Goal: Transaction & Acquisition: Obtain resource

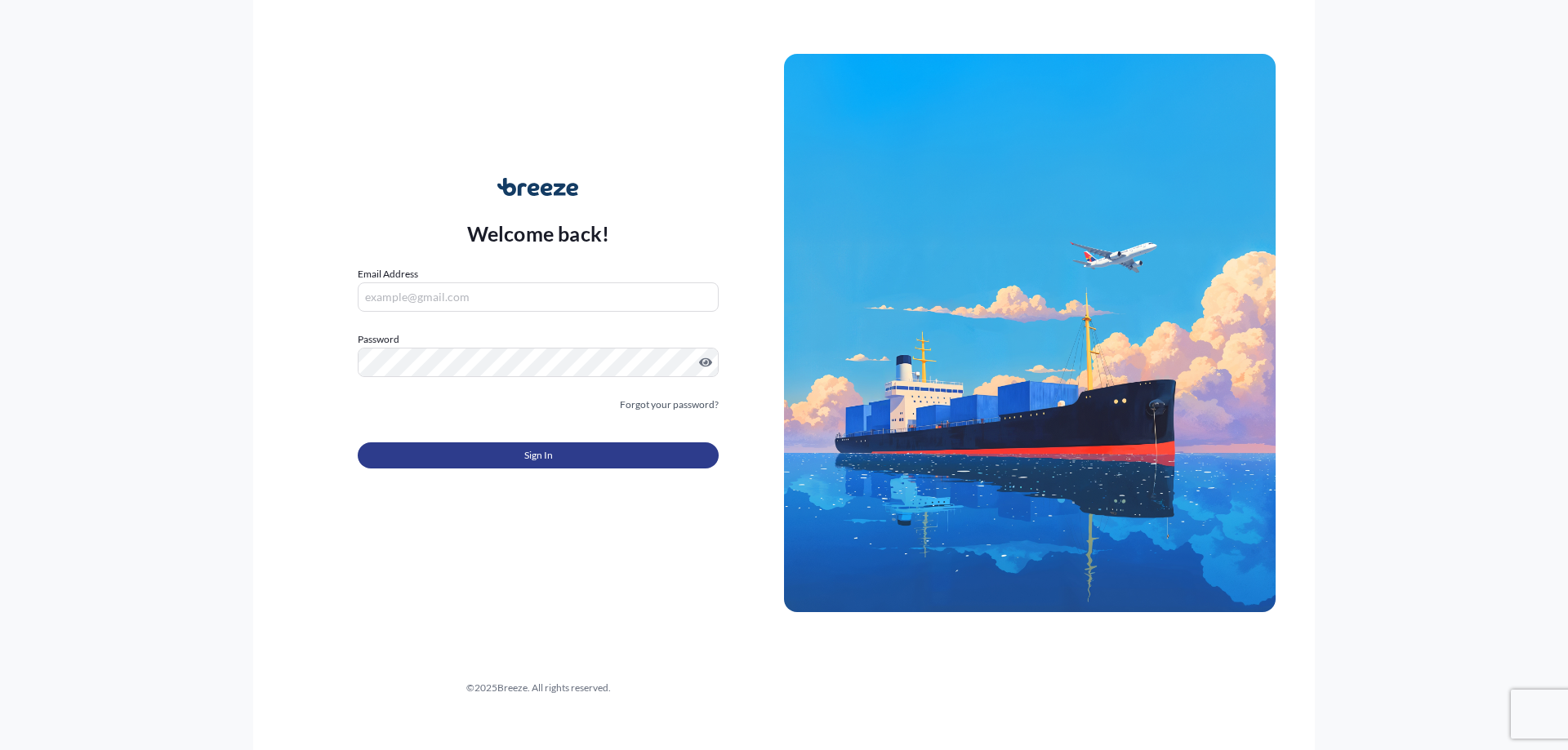
type input "[EMAIL_ADDRESS][DOMAIN_NAME]"
click at [533, 452] on span "Sign In" at bounding box center [539, 456] width 29 height 16
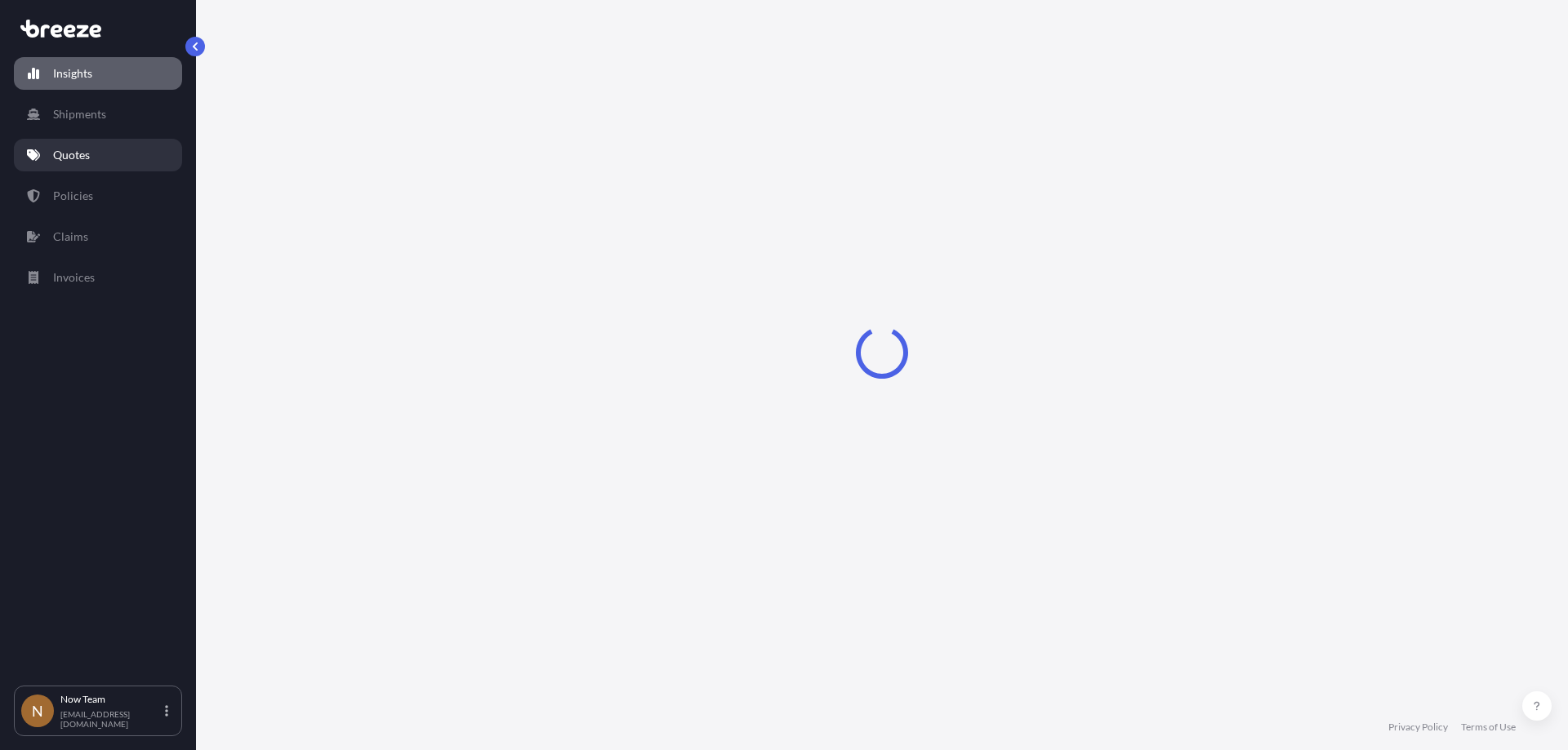
click at [94, 145] on link "Quotes" at bounding box center [97, 155] width 168 height 32
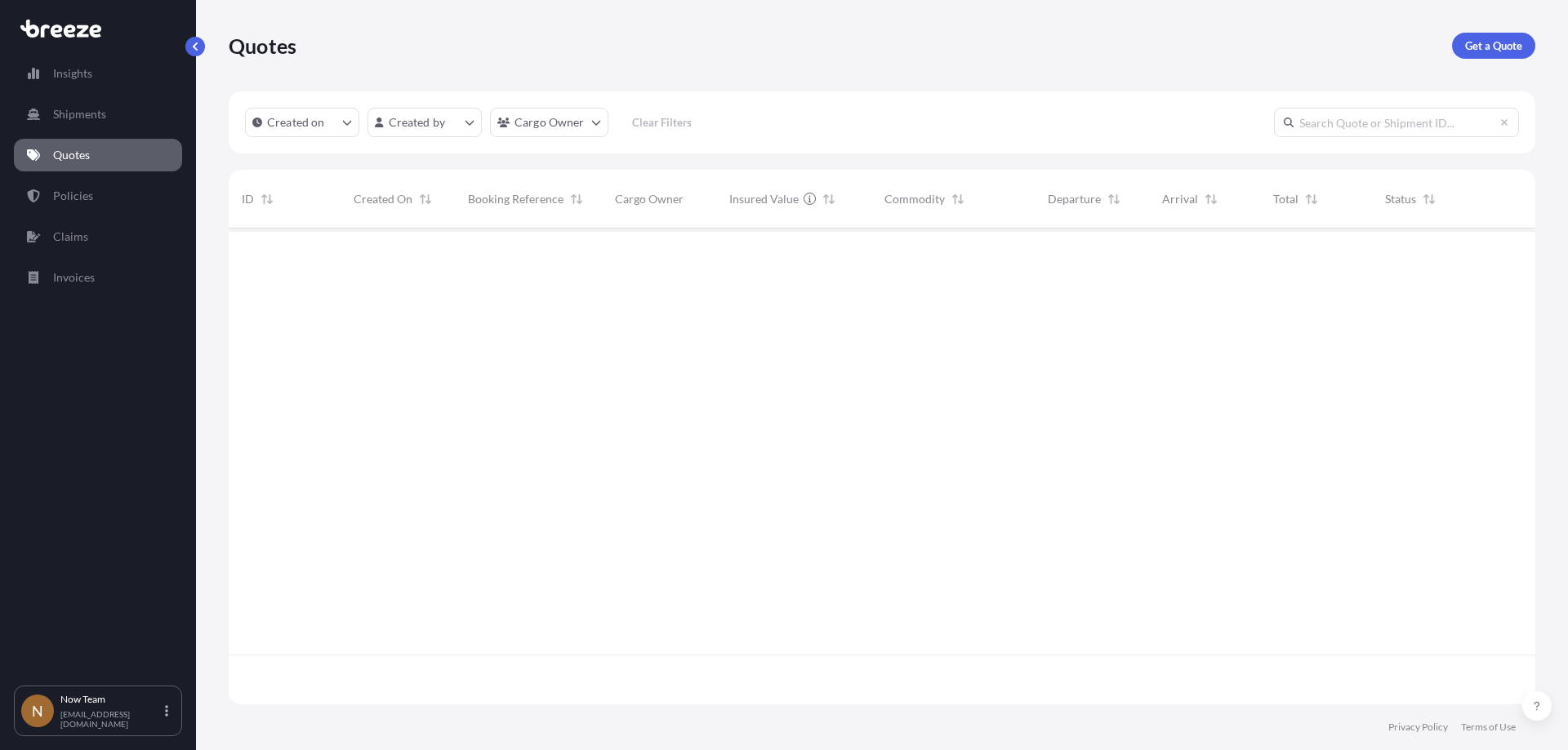
scroll to position [522, 1295]
click at [1477, 37] on link "Get a Quote" at bounding box center [1493, 45] width 84 height 26
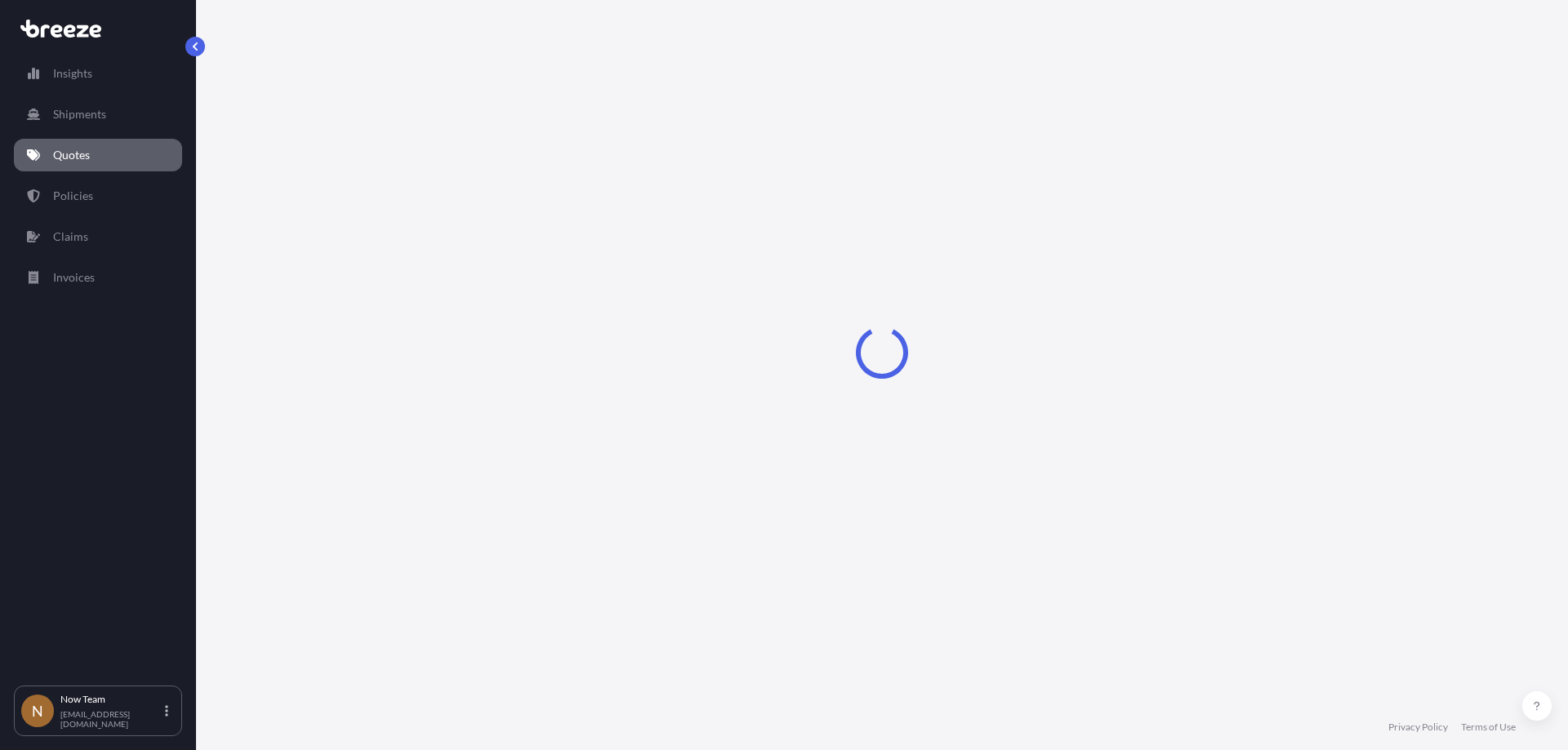
select select "Sea"
select select "1"
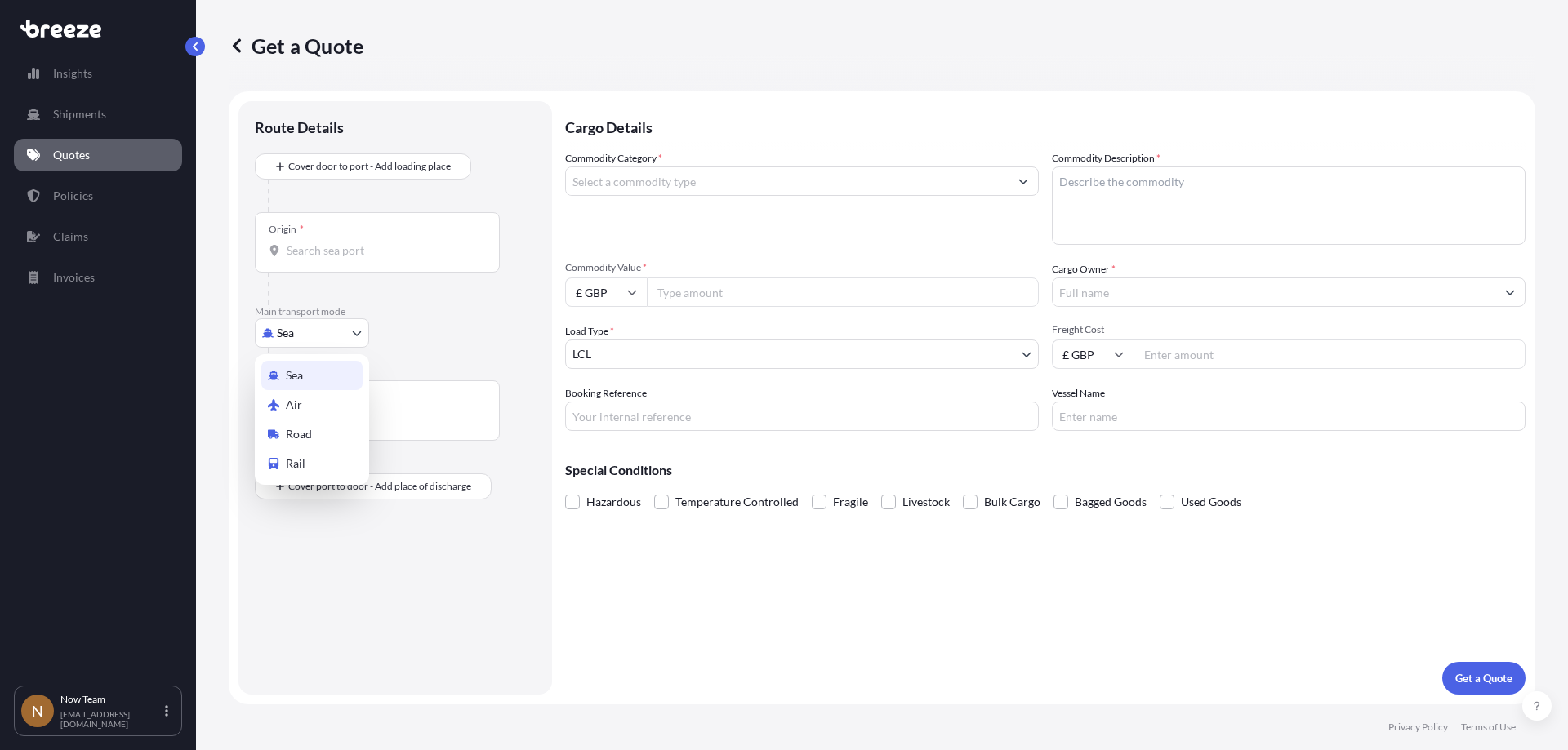
click at [332, 329] on body "Insights Shipments Quotes Policies Claims Invoices N Now Team [EMAIL_ADDRESS][D…" at bounding box center [784, 375] width 1568 height 750
click at [316, 432] on div "Road" at bounding box center [312, 434] width 102 height 30
select select "Road"
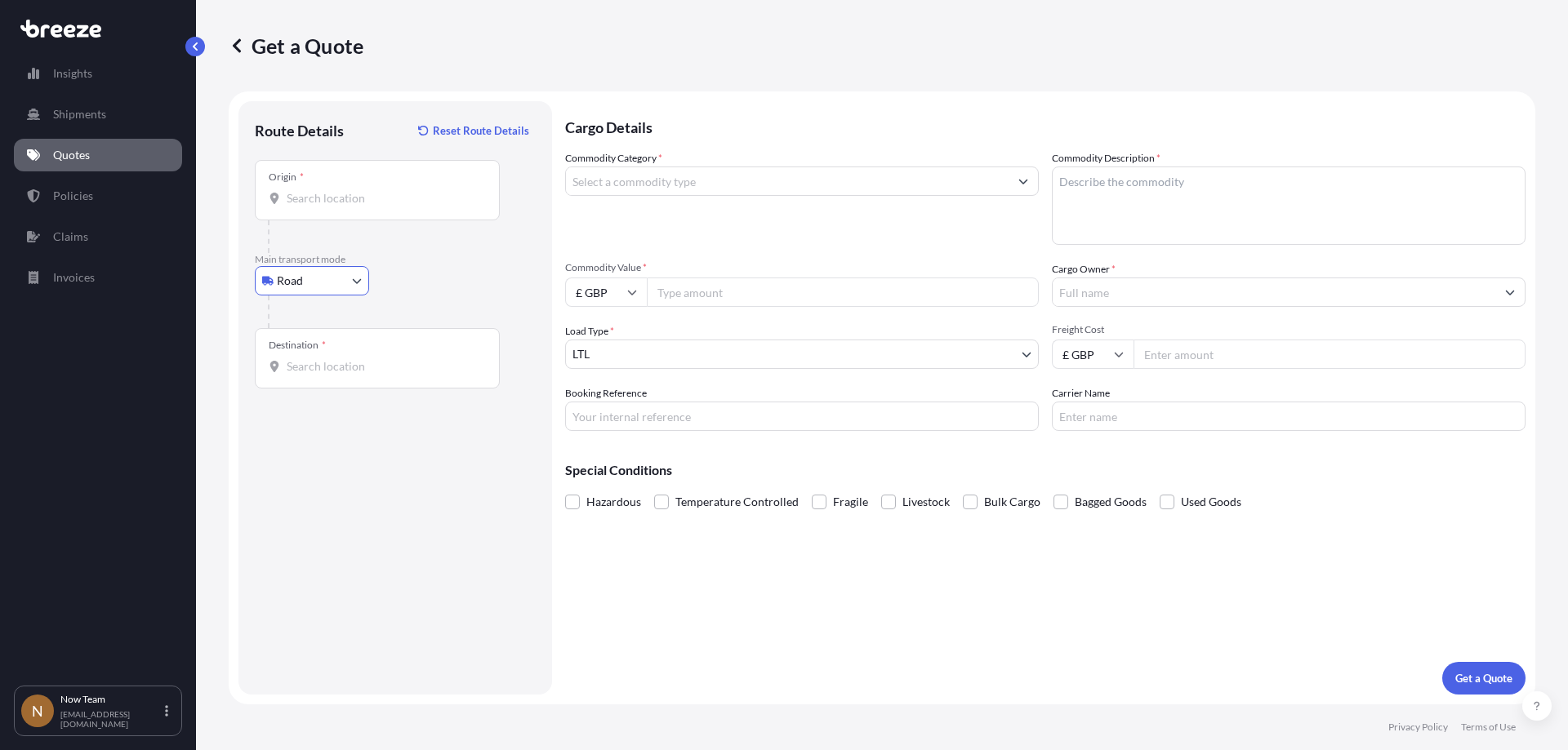
click at [342, 199] on input "Origin *" at bounding box center [383, 199] width 193 height 16
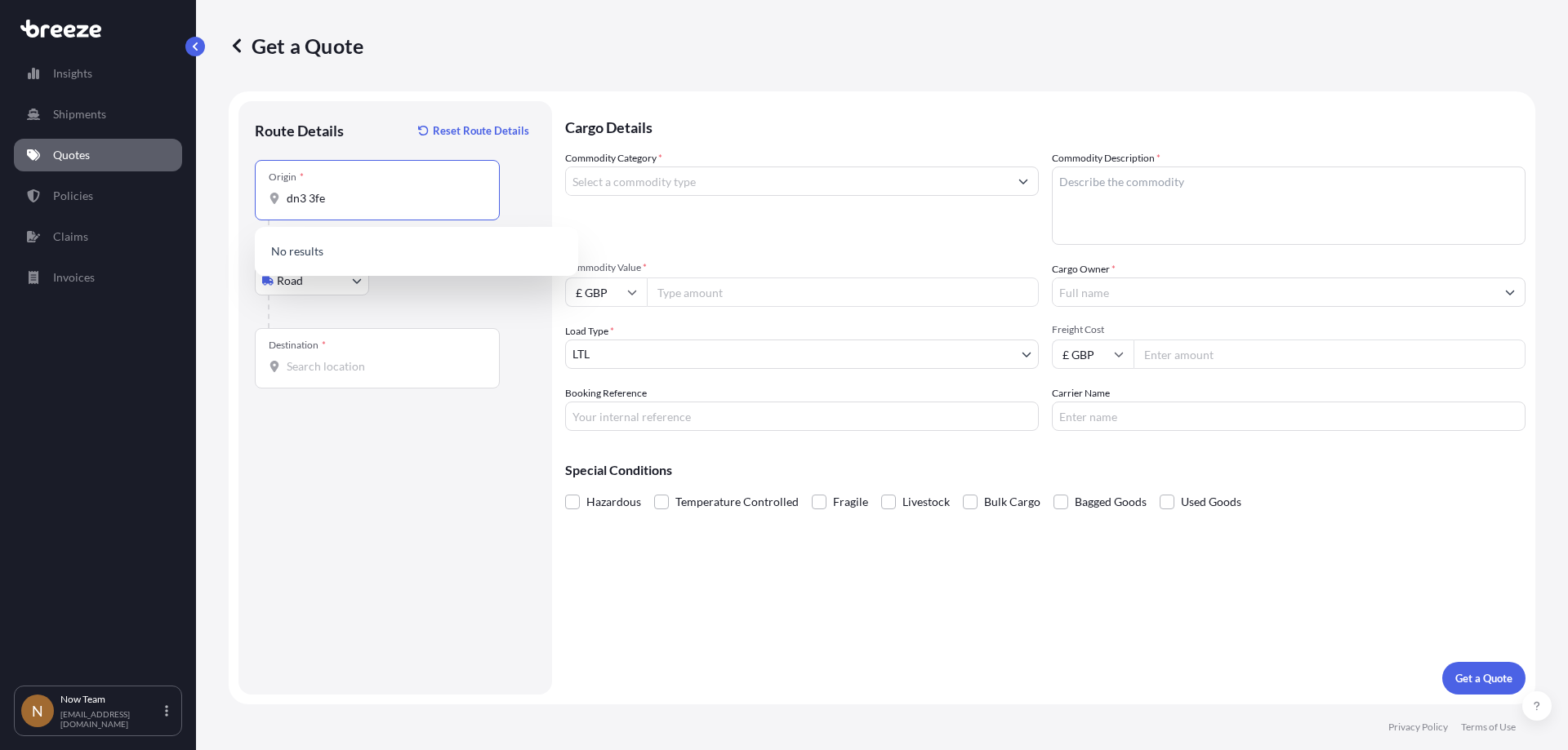
type input "dn3 3fe"
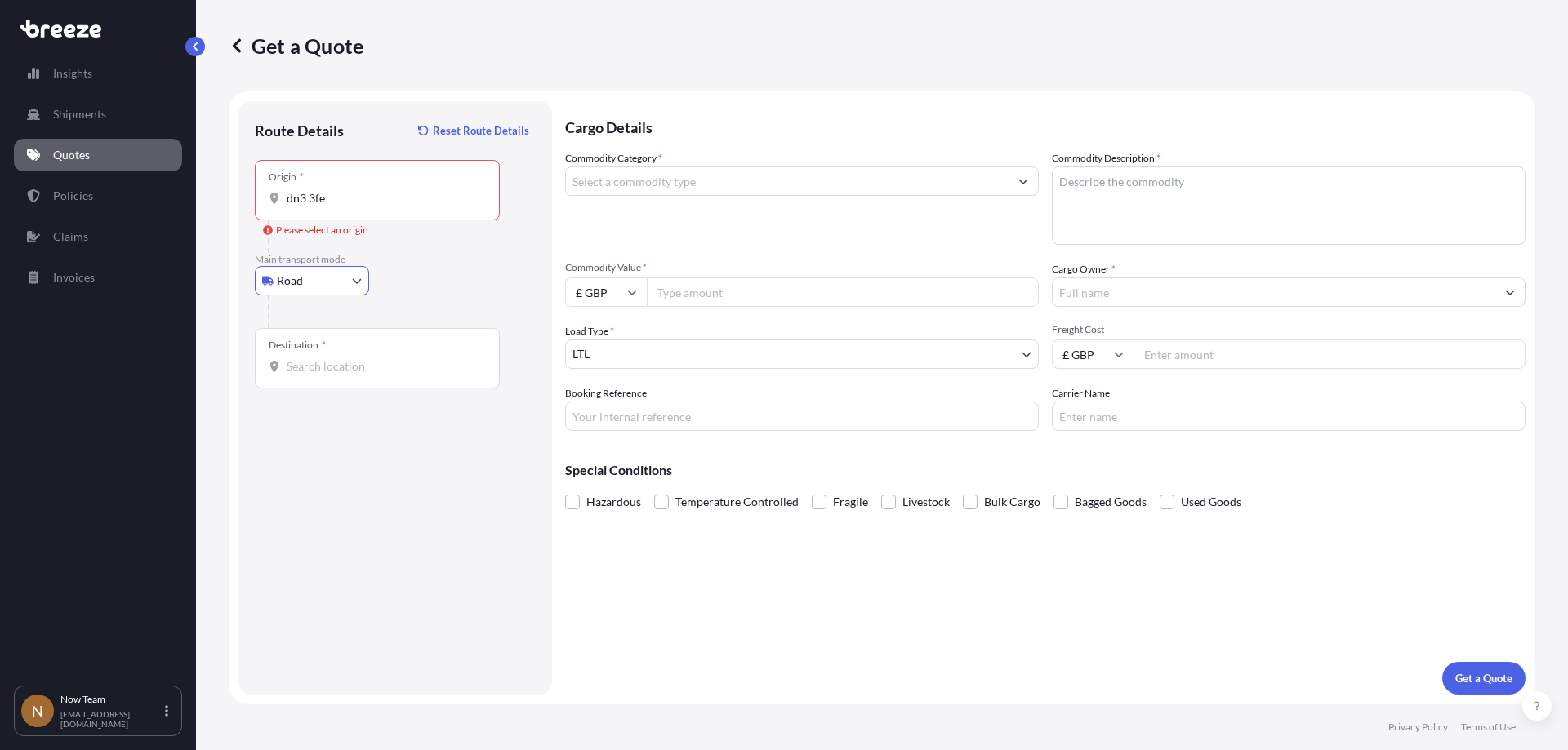
click at [350, 203] on input "dn3 3fe" at bounding box center [383, 199] width 193 height 16
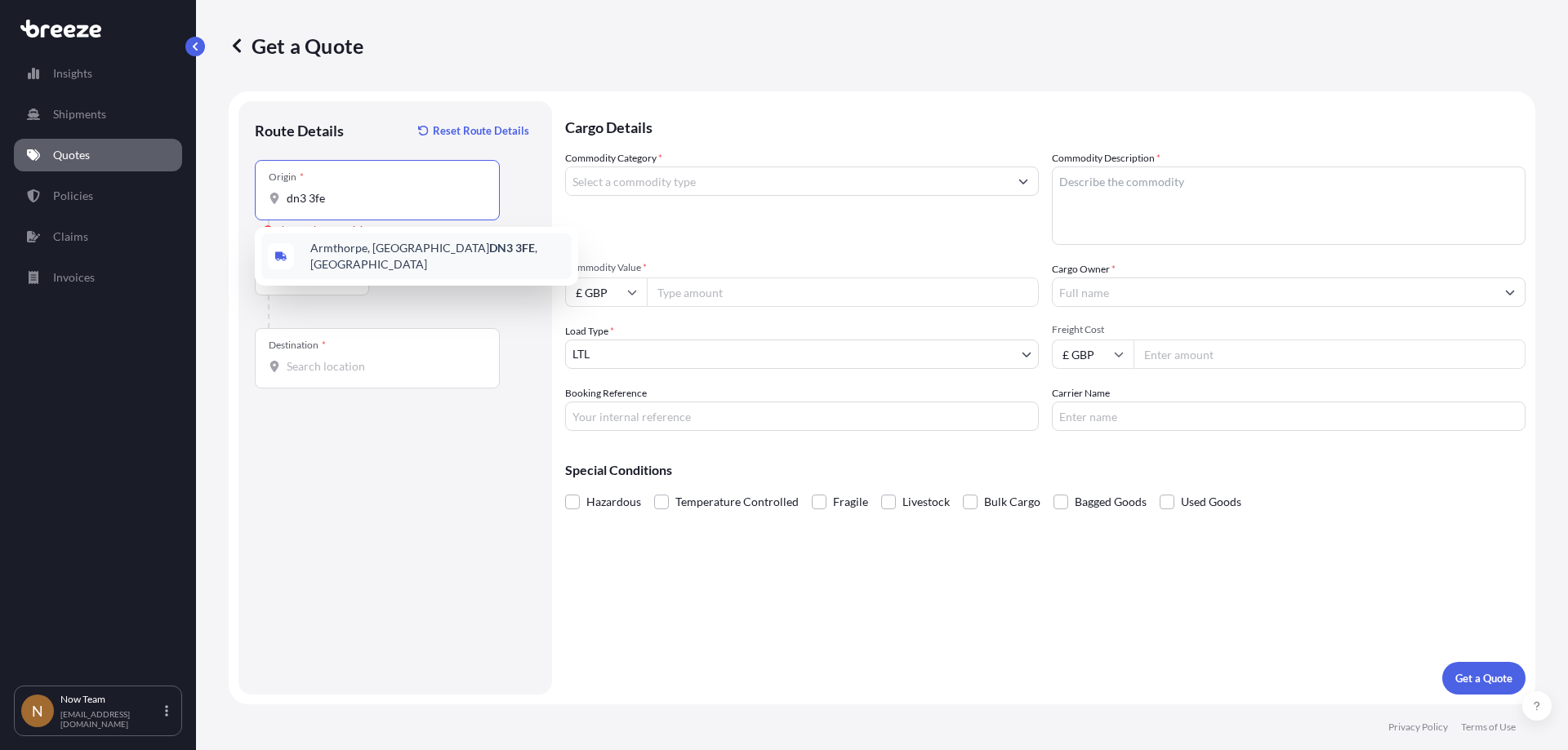
click at [373, 259] on span "Armthorpe, Doncaster DN3 3FE , [GEOGRAPHIC_DATA]" at bounding box center [437, 256] width 255 height 32
type input "Armthorpe, Doncaster DN3 3FE, [GEOGRAPHIC_DATA]"
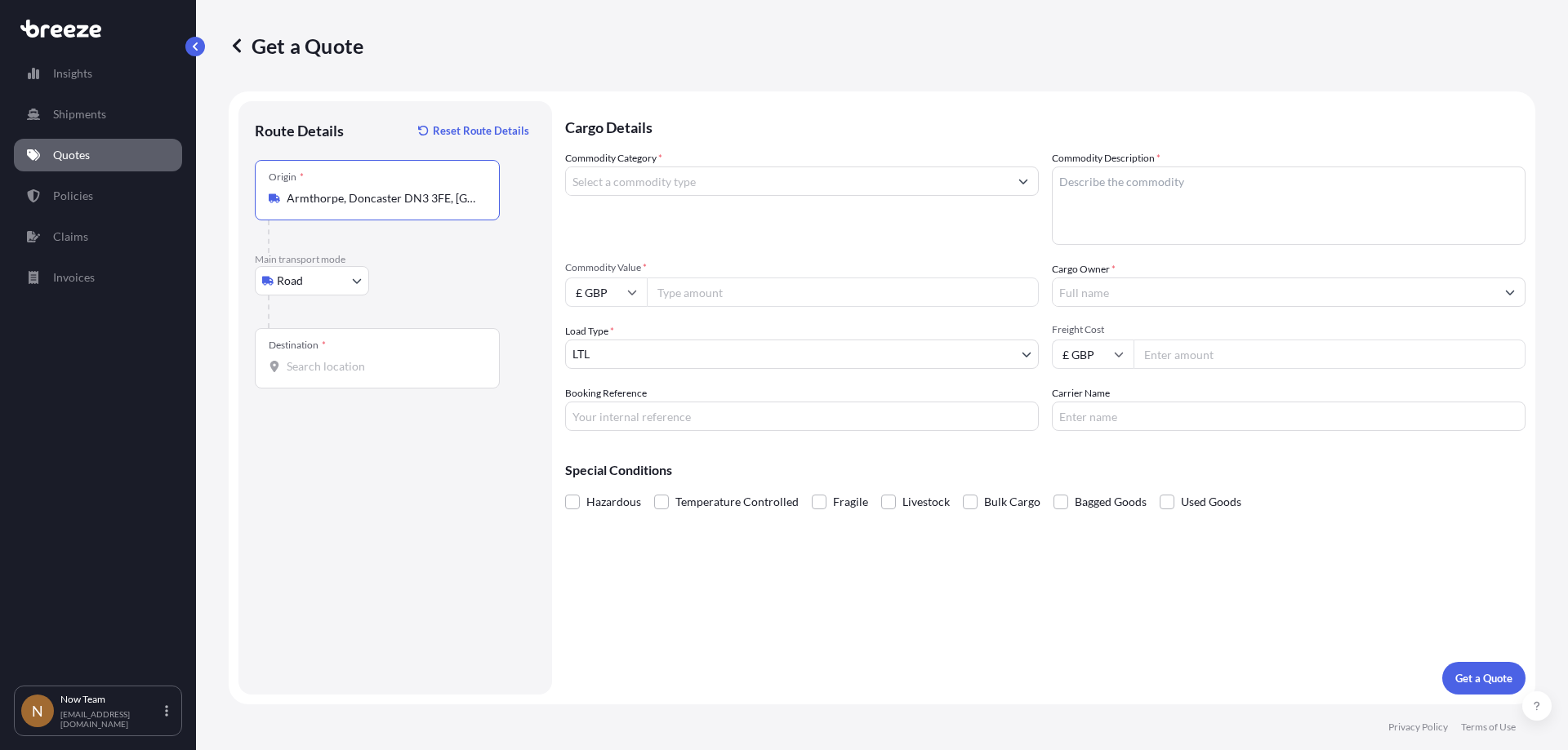
click at [313, 364] on input "Destination *" at bounding box center [383, 367] width 193 height 16
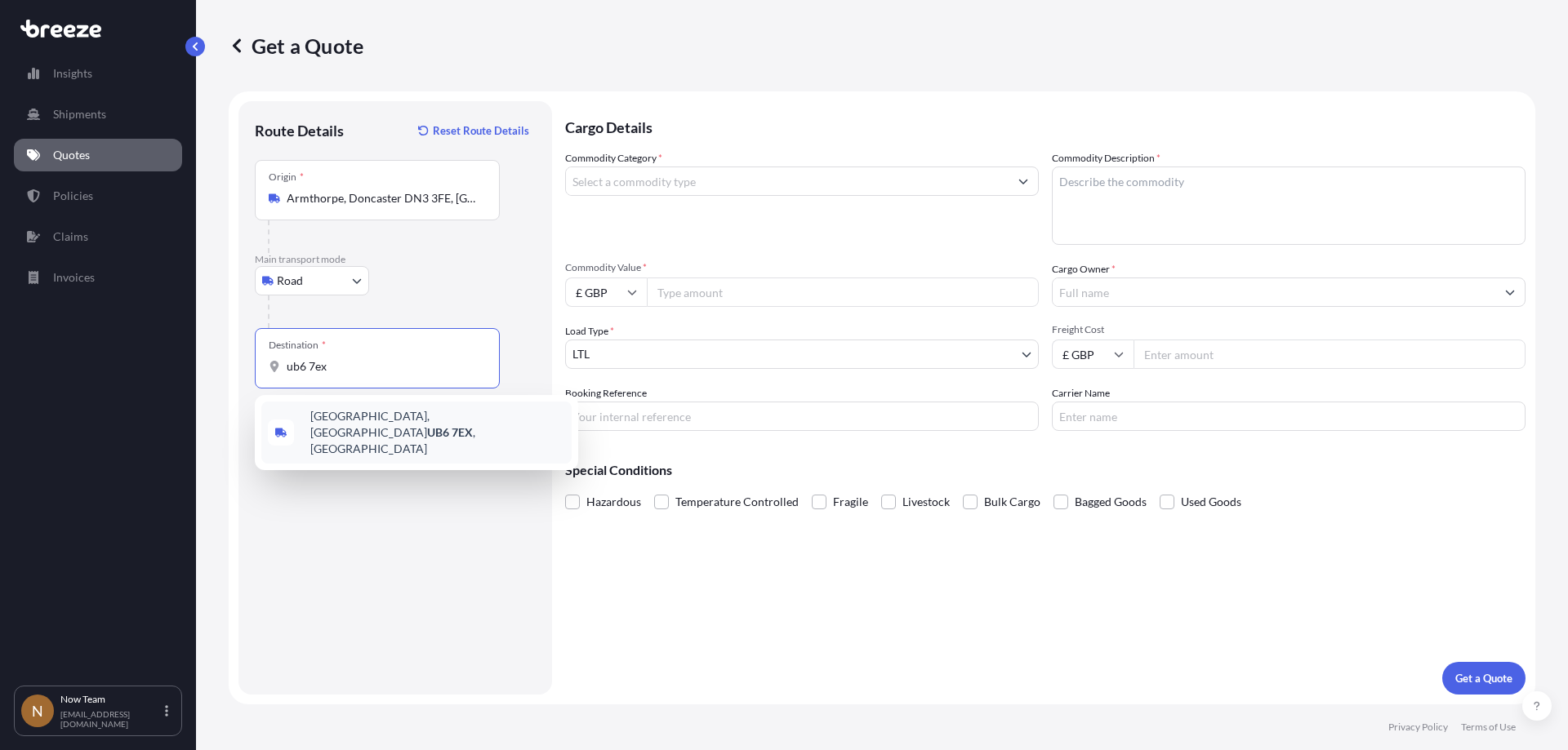
click at [344, 432] on span "[STREET_ADDRESS]" at bounding box center [437, 433] width 255 height 49
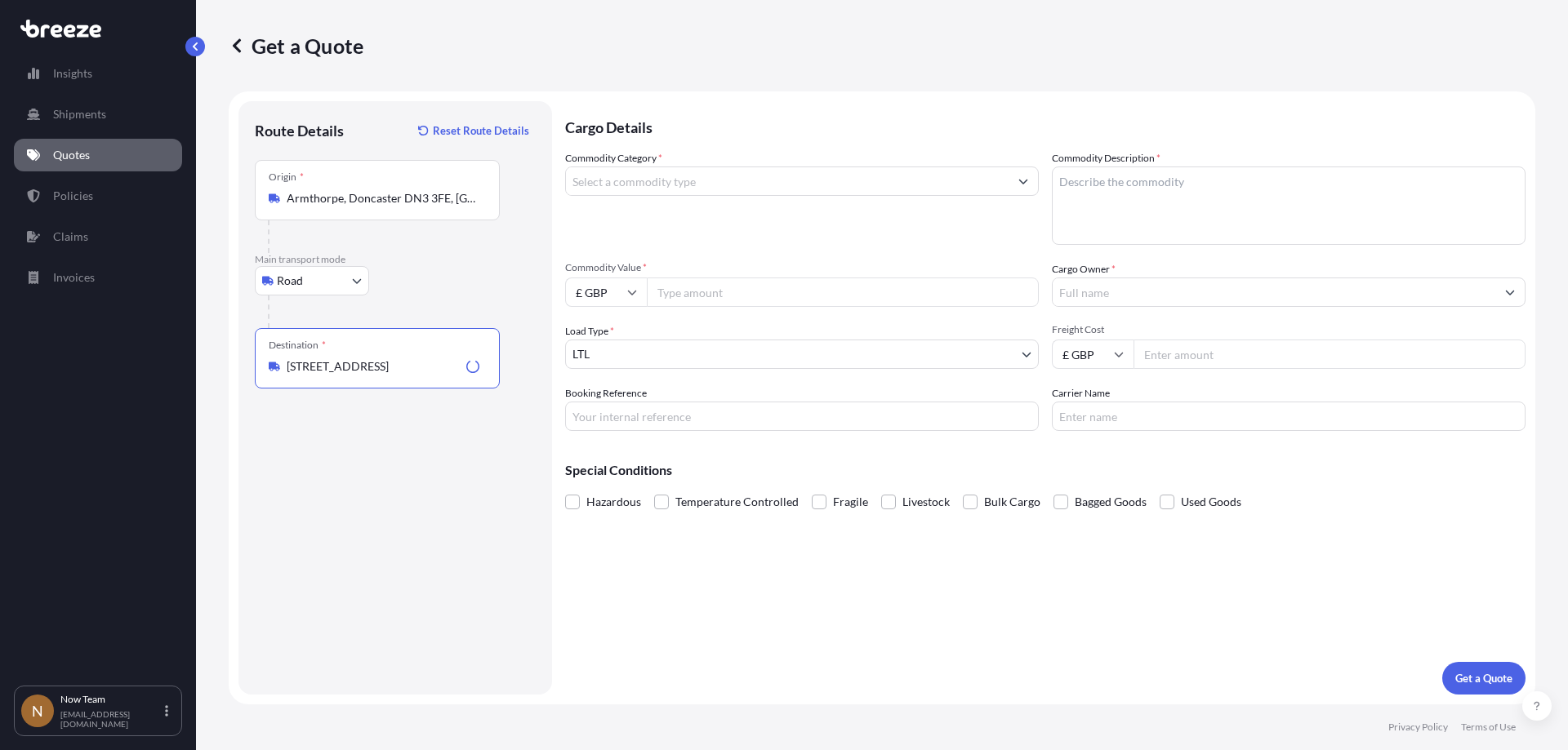
type input "[STREET_ADDRESS]"
click at [658, 186] on input "Commodity Category *" at bounding box center [787, 181] width 443 height 30
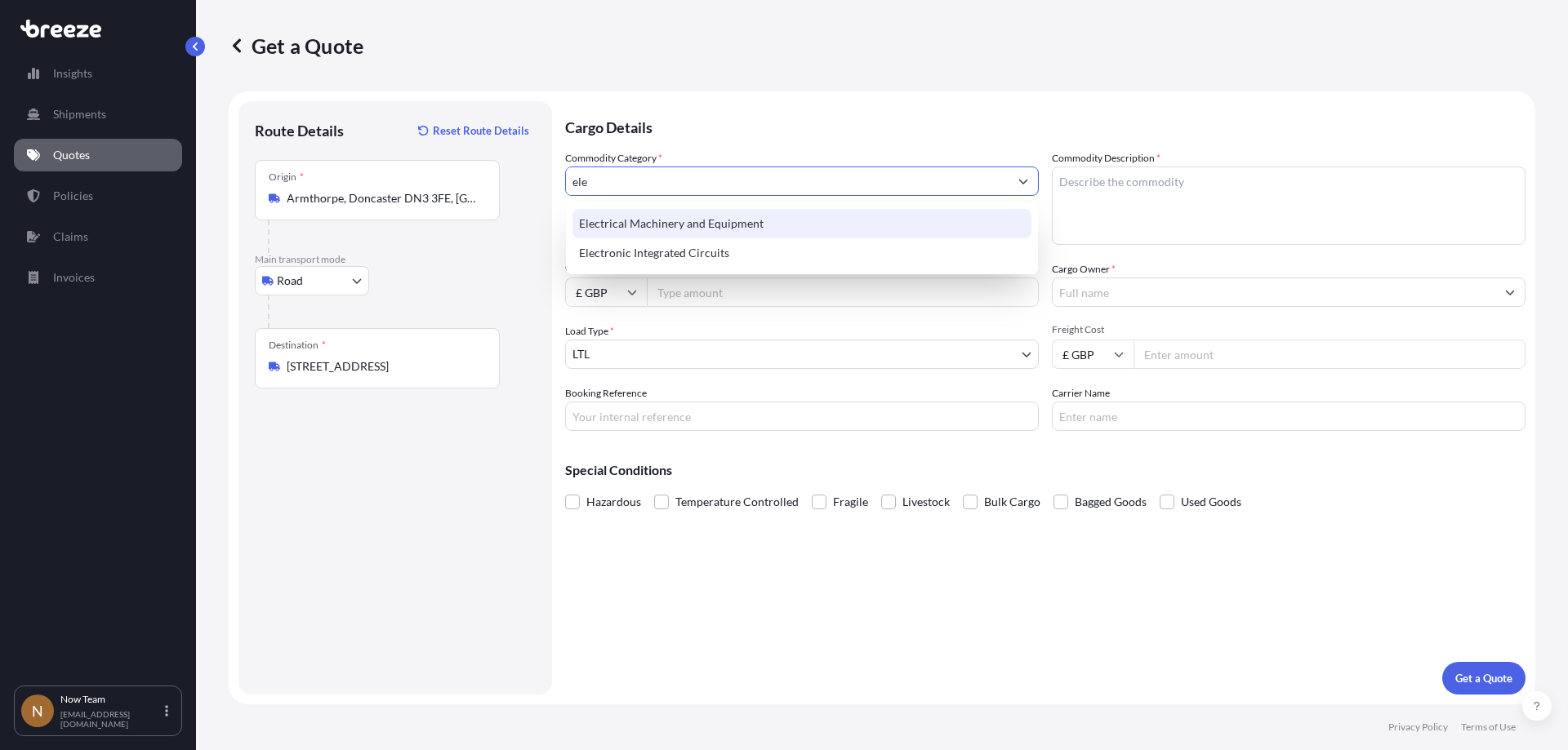
click at [694, 228] on div "Electrical Machinery and Equipment" at bounding box center [802, 223] width 459 height 30
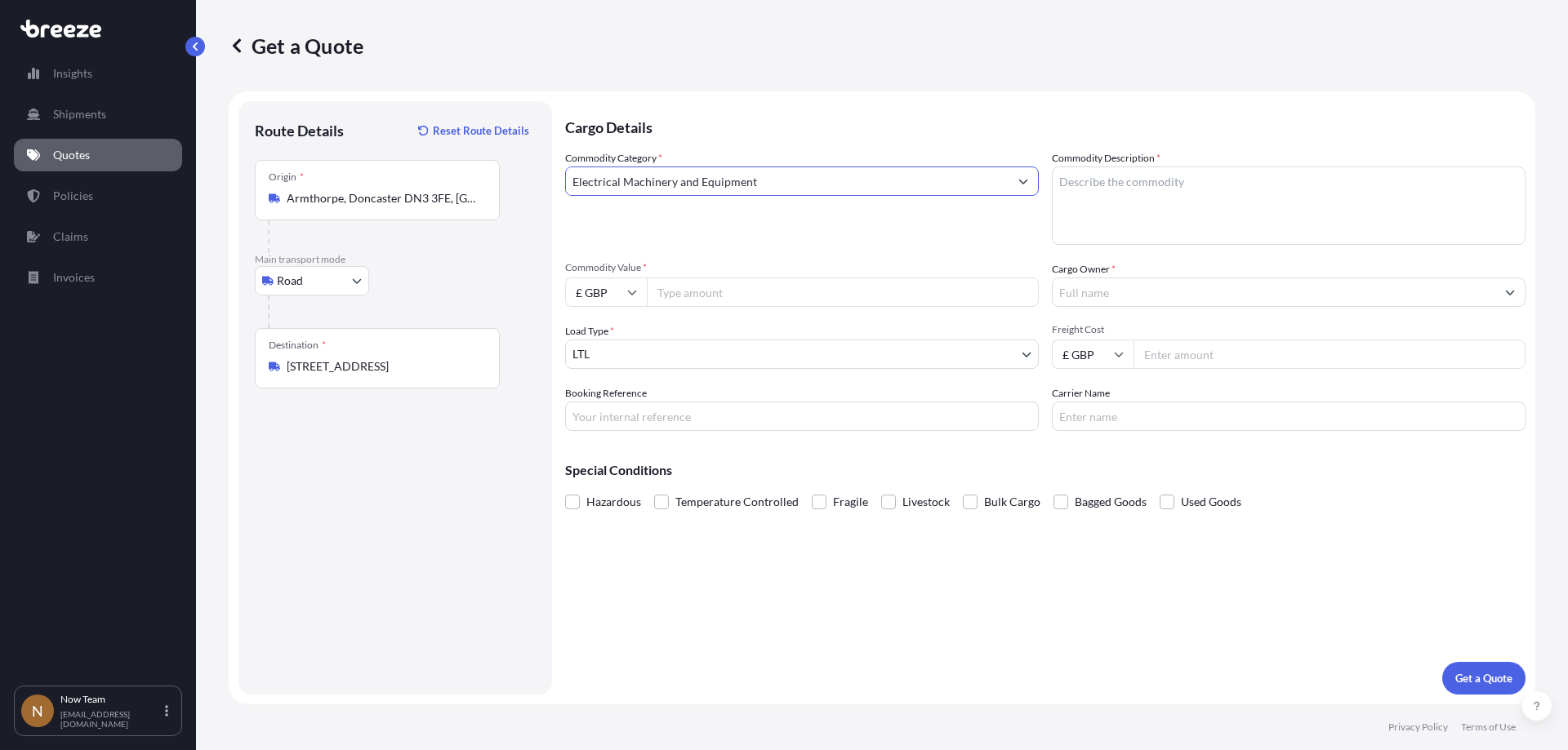
type input "Electrical Machinery and Equipment"
click at [1131, 204] on textarea "Commodity Description *" at bounding box center [1288, 205] width 474 height 78
type textarea "PPE"
click at [740, 289] on input "Commodity Value *" at bounding box center [843, 292] width 392 height 30
type input "2000.00"
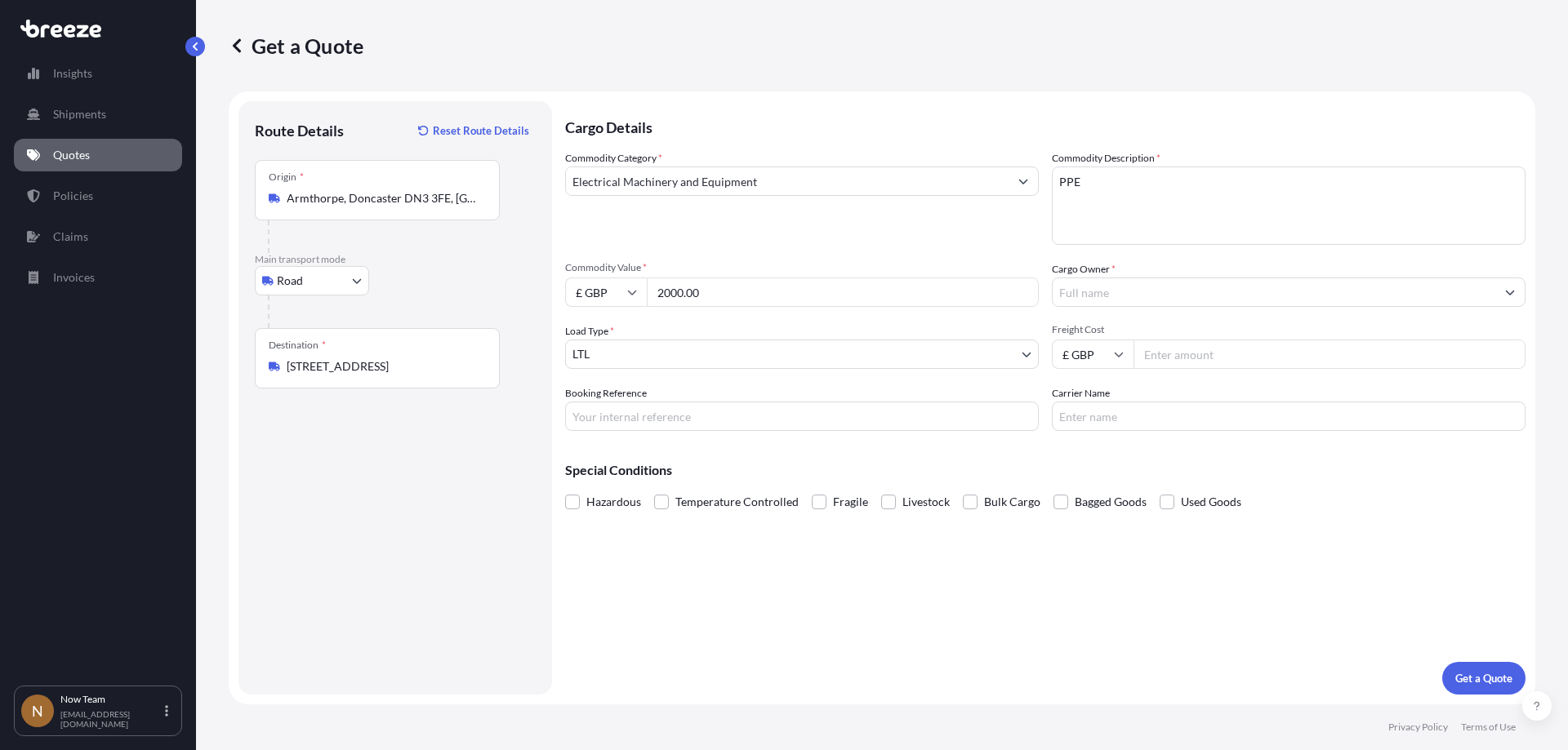
click at [1087, 297] on input "Cargo Owner *" at bounding box center [1274, 292] width 443 height 30
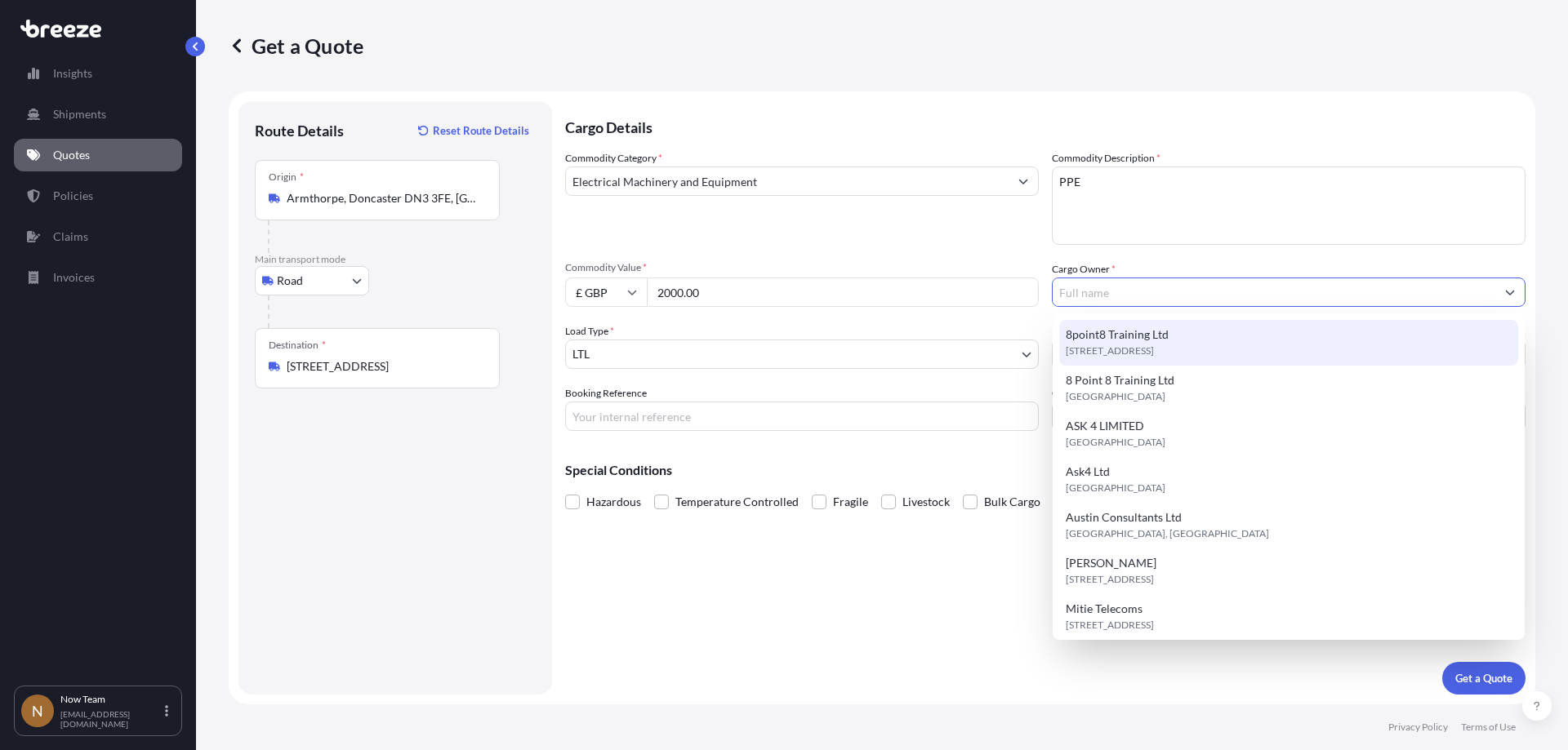
click at [1141, 347] on span "[STREET_ADDRESS]" at bounding box center [1110, 351] width 88 height 16
type input "8point8 Training Ltd"
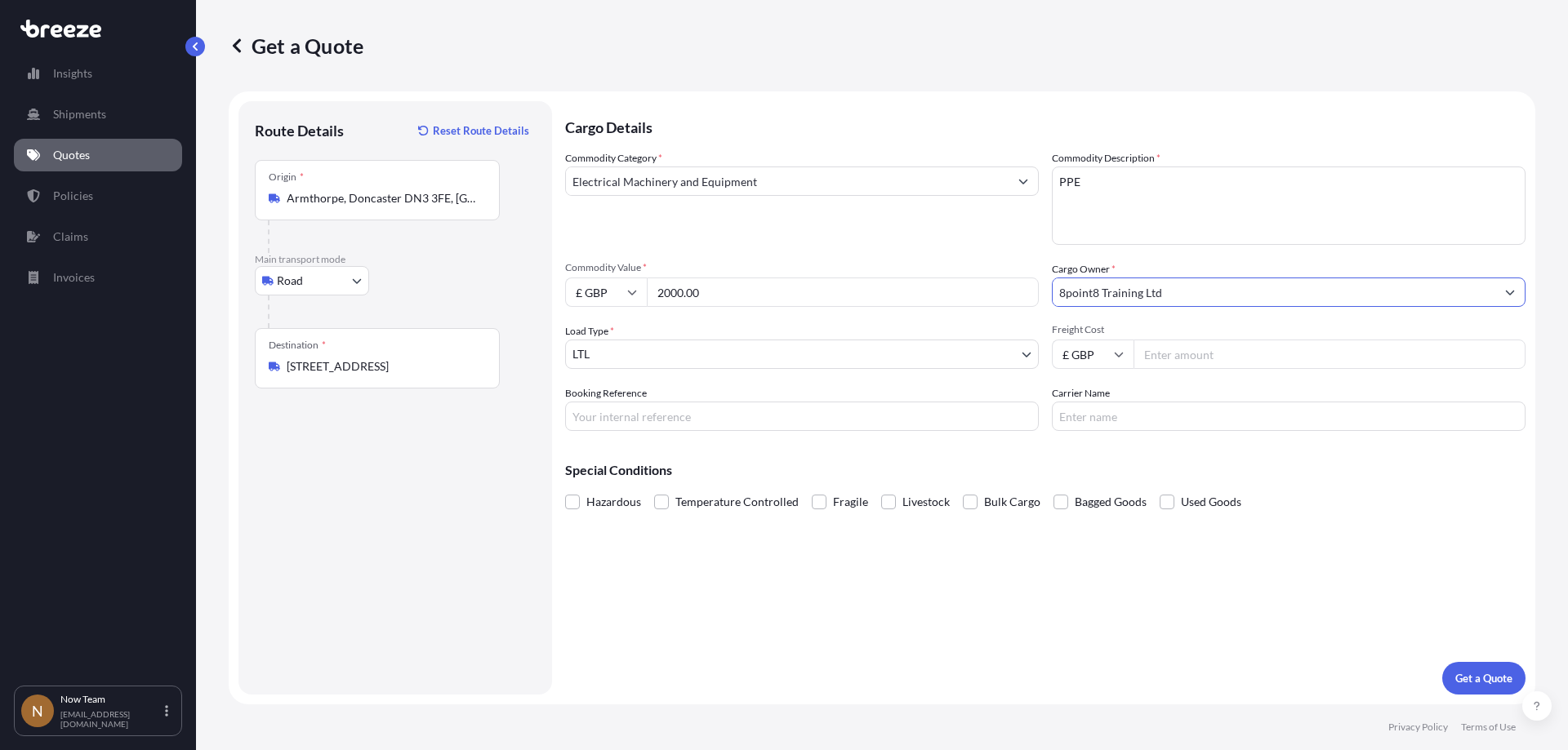
click at [665, 415] on input "Booking Reference" at bounding box center [802, 416] width 474 height 30
click at [679, 410] on input "Booking Reference" at bounding box center [802, 416] width 474 height 30
paste input "SNTG00189801-16389"
type input "SNTG00189801-16389"
click at [1141, 419] on input "Carrier Name" at bounding box center [1288, 416] width 474 height 30
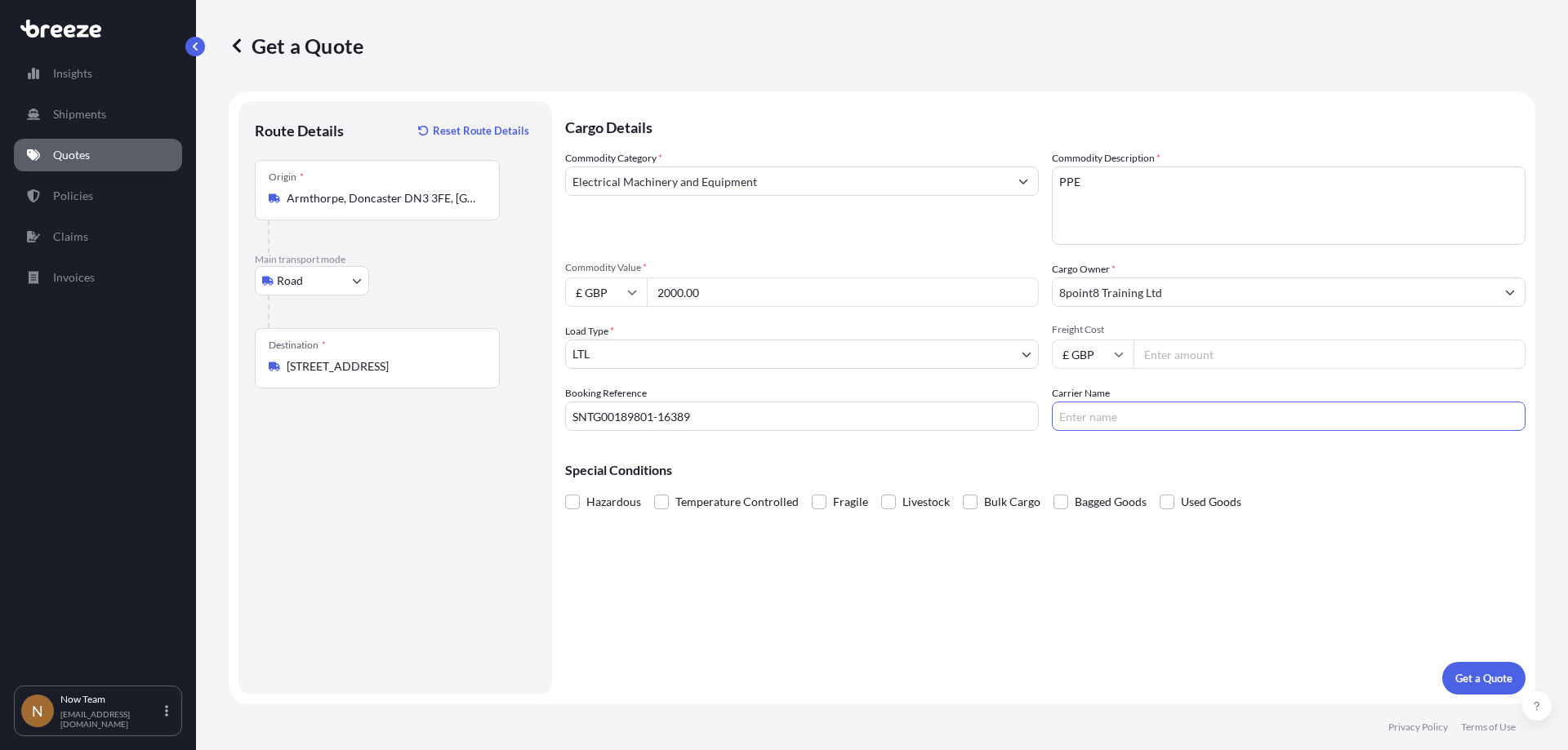
type input "Fedex"
click at [1483, 674] on p "Get a Quote" at bounding box center [1484, 678] width 58 height 16
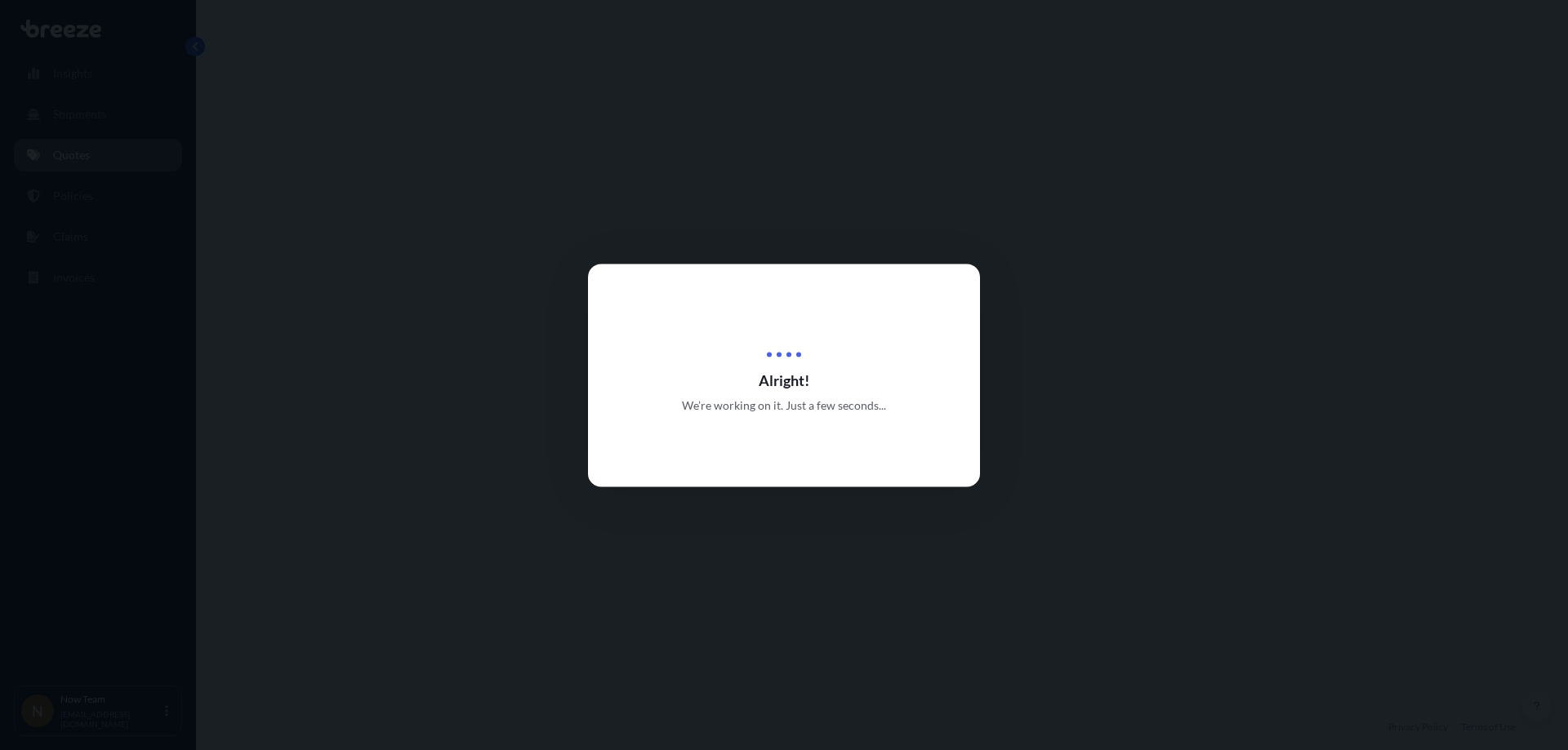
select select "Road"
select select "1"
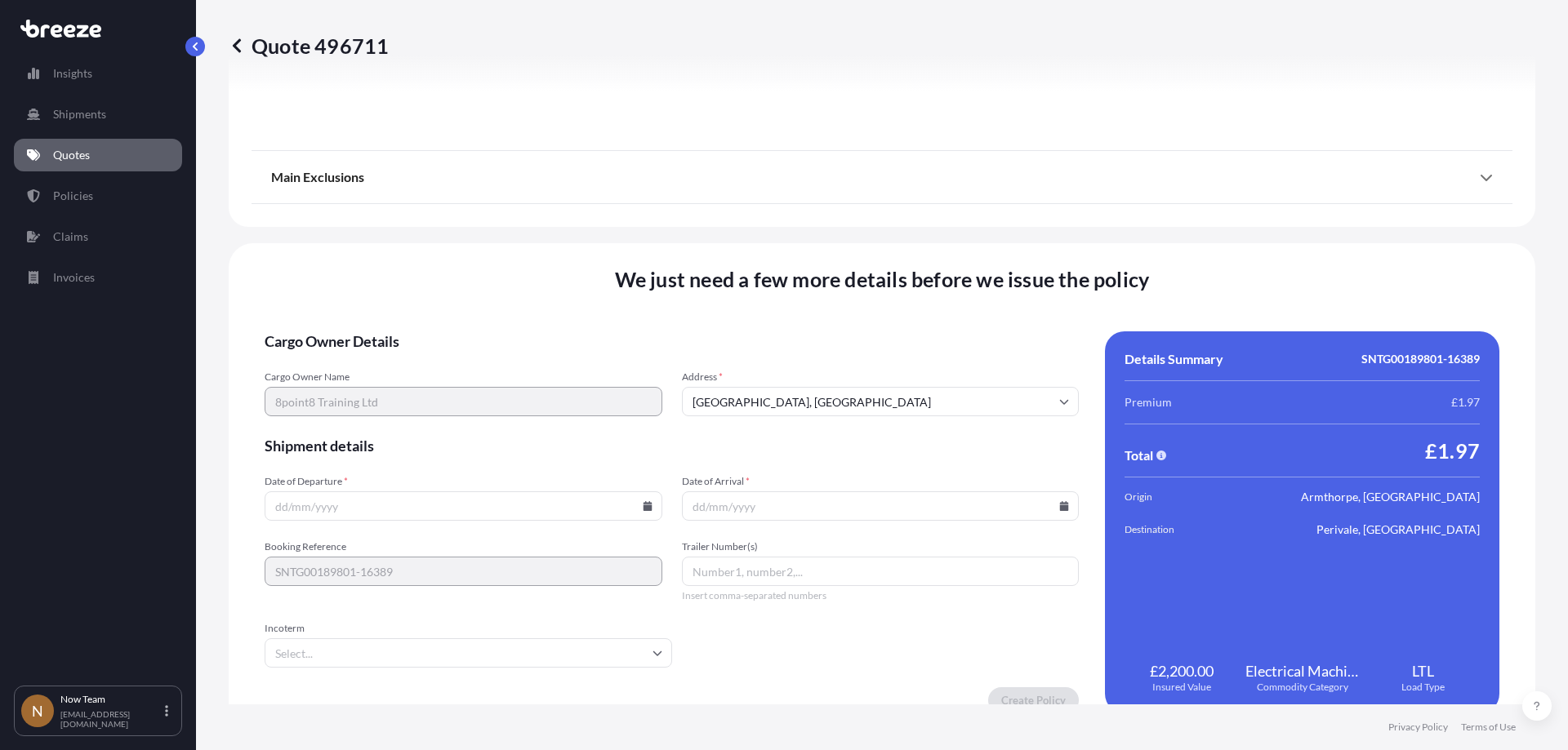
scroll to position [1825, 0]
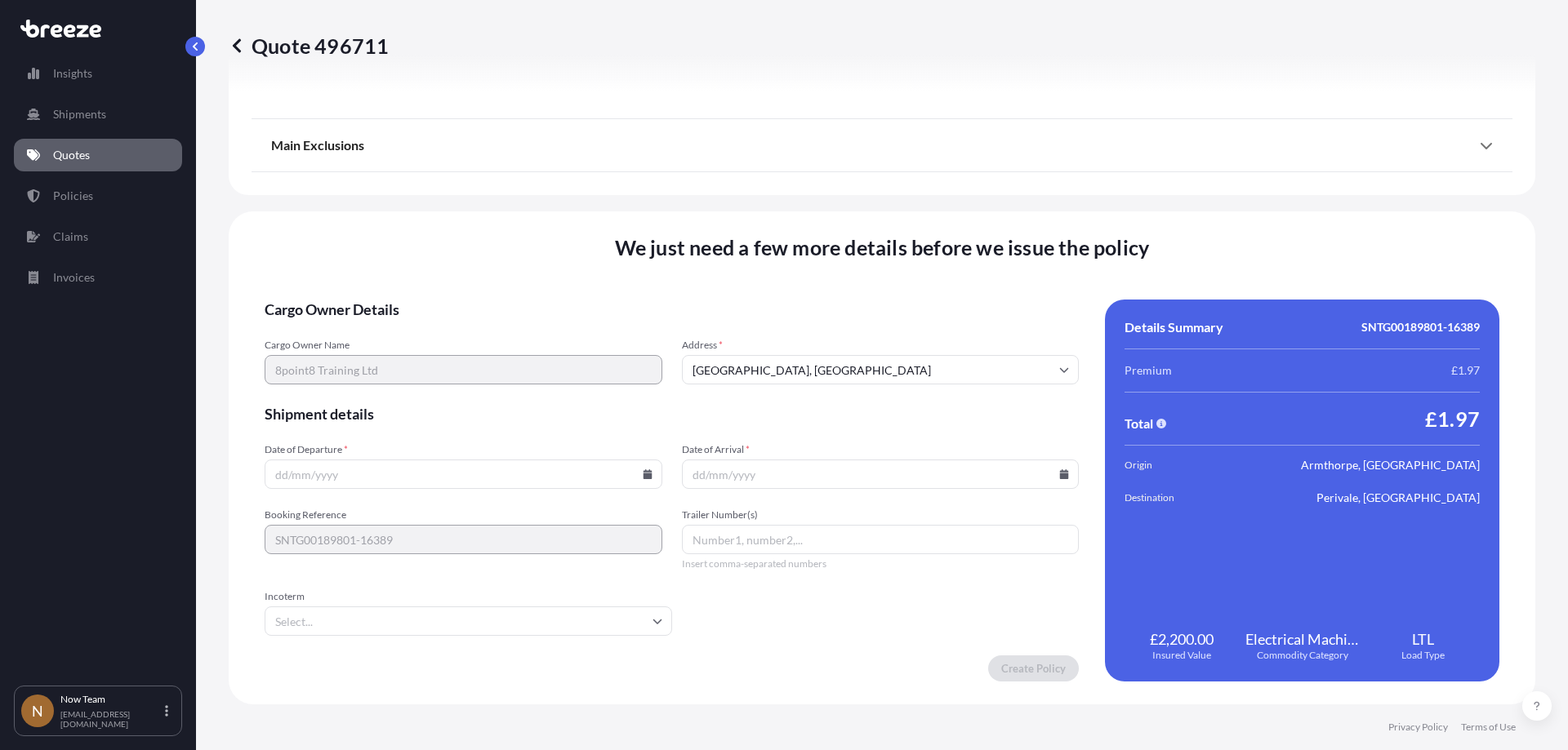
click at [648, 483] on input "Date of Departure *" at bounding box center [463, 474] width 398 height 30
click at [645, 472] on icon at bounding box center [648, 474] width 9 height 10
click at [466, 330] on button "14" at bounding box center [461, 328] width 26 height 26
type input "[DATE]"
click at [1061, 479] on input "Date of Arrival *" at bounding box center [881, 474] width 398 height 30
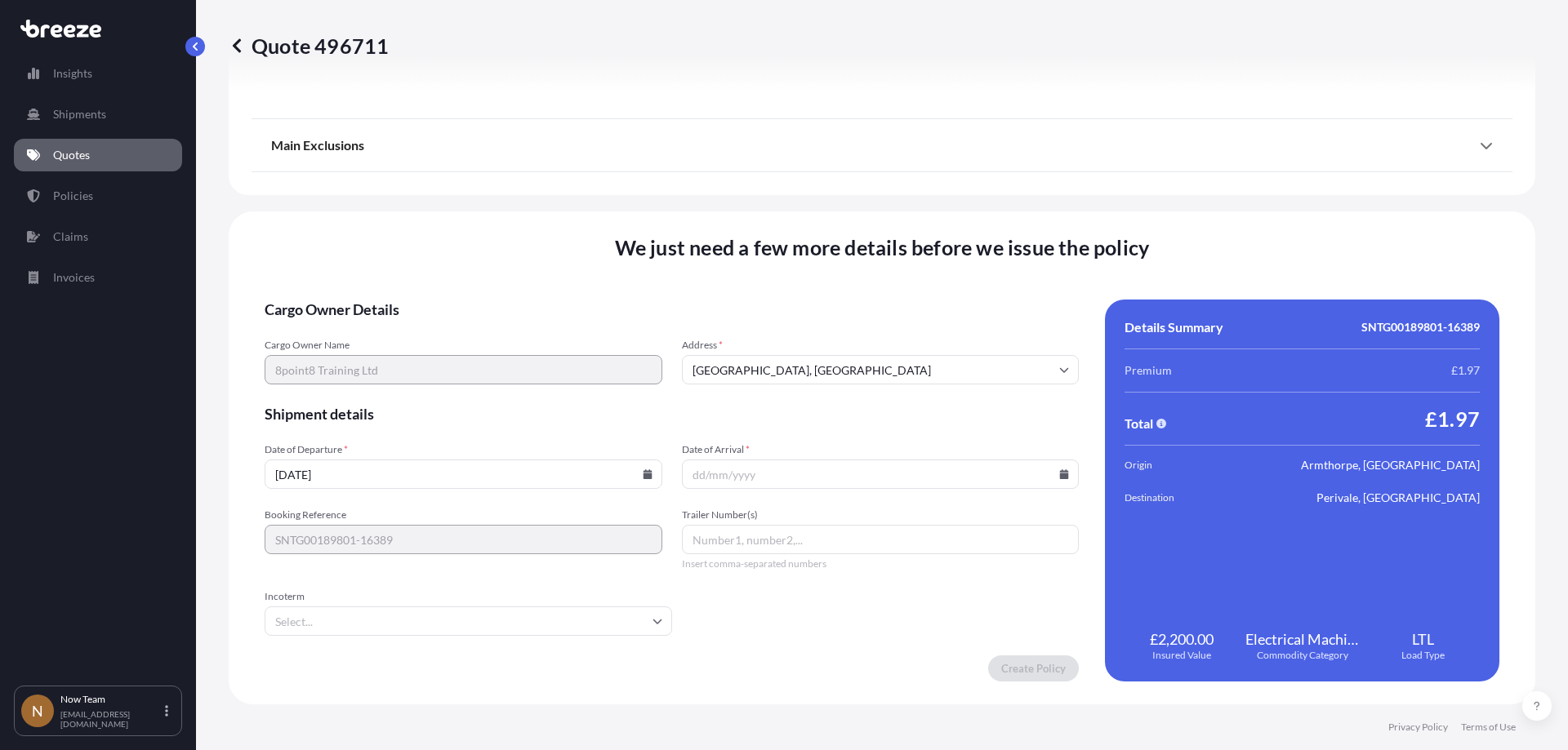
click at [1061, 474] on icon at bounding box center [1065, 474] width 9 height 10
click at [909, 333] on button "15" at bounding box center [913, 328] width 26 height 26
type input "[DATE]"
click at [484, 617] on input "Incoterm" at bounding box center [468, 621] width 408 height 30
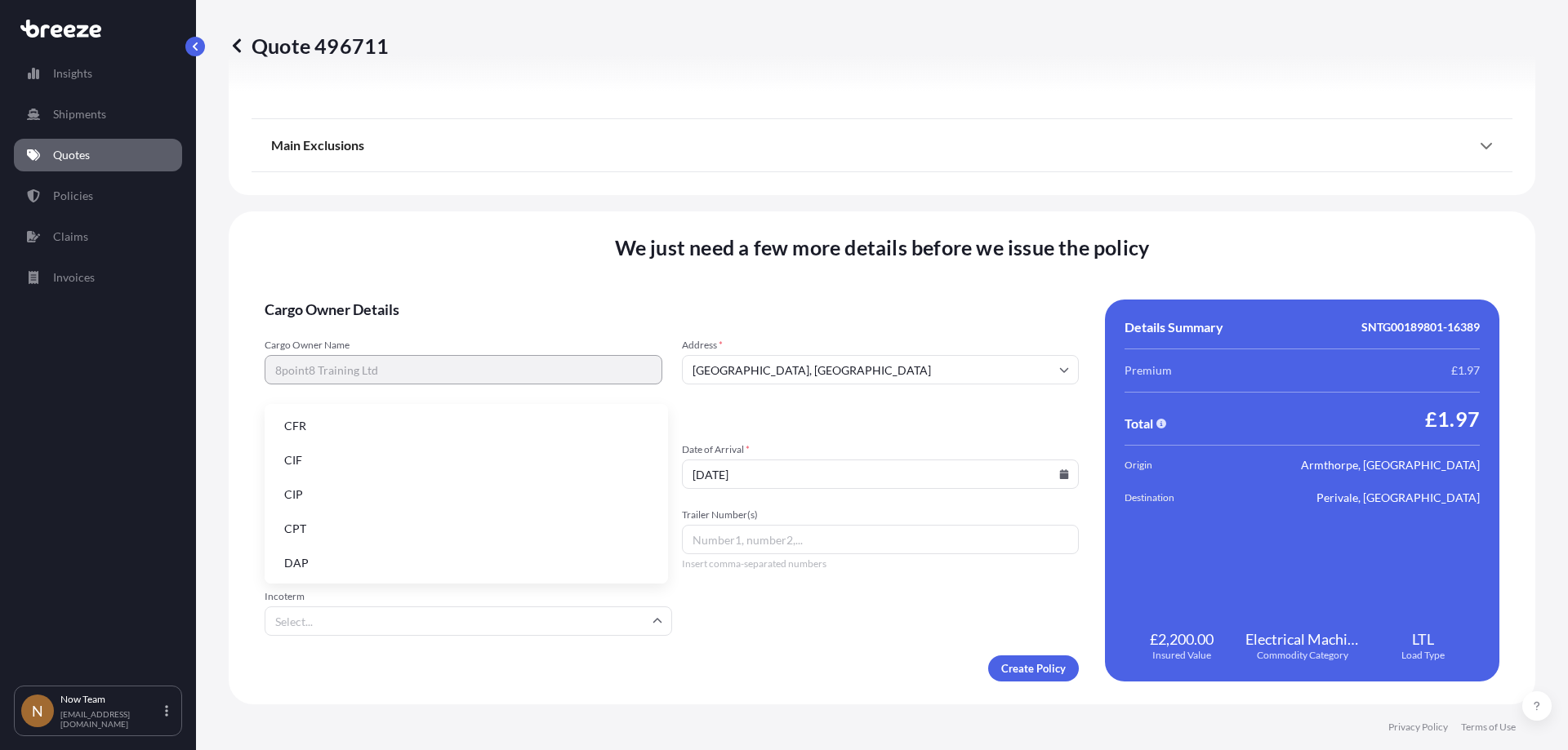
click at [323, 564] on li "DAP" at bounding box center [466, 563] width 390 height 31
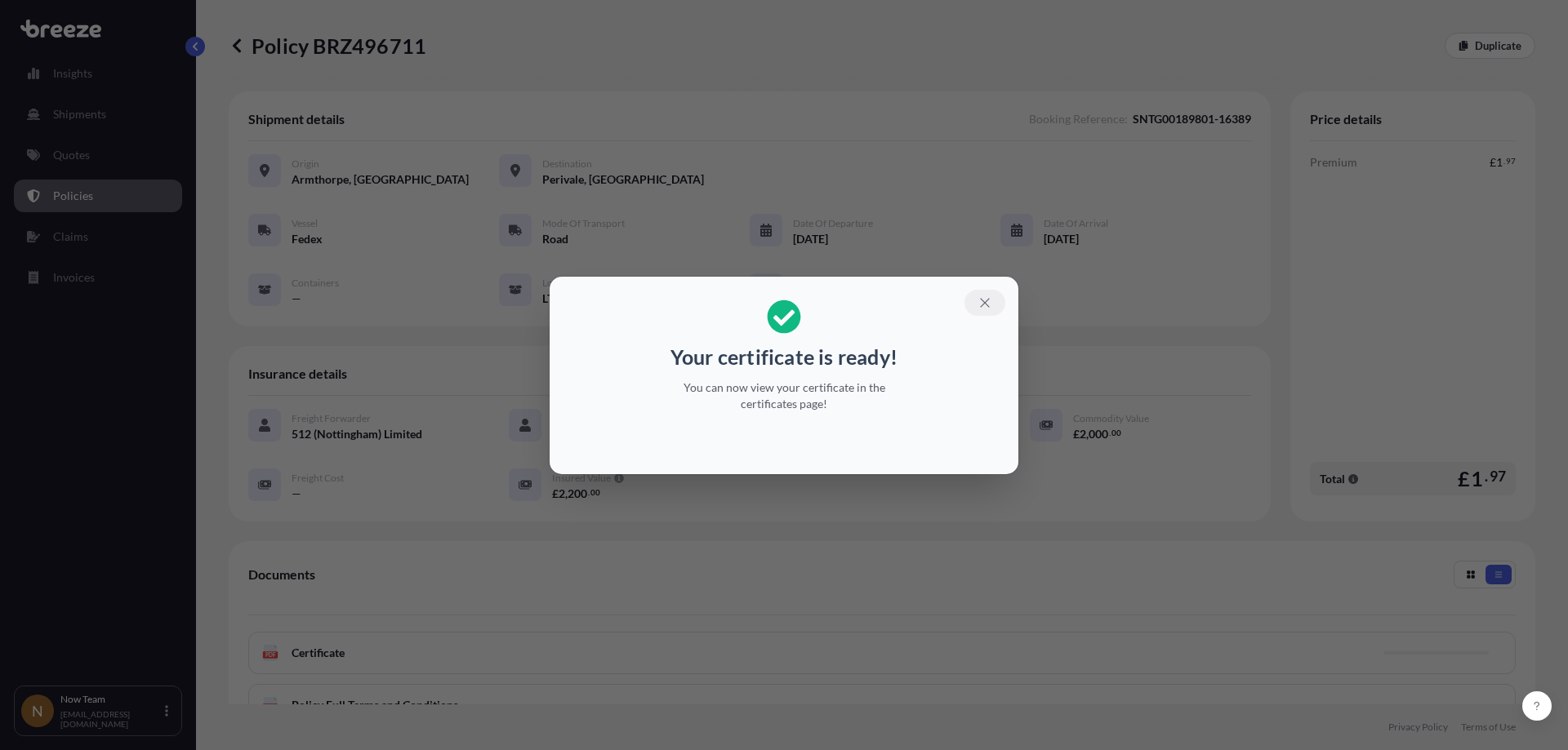
click at [987, 304] on icon "button" at bounding box center [985, 302] width 9 height 9
